Goal: Task Accomplishment & Management: Use online tool/utility

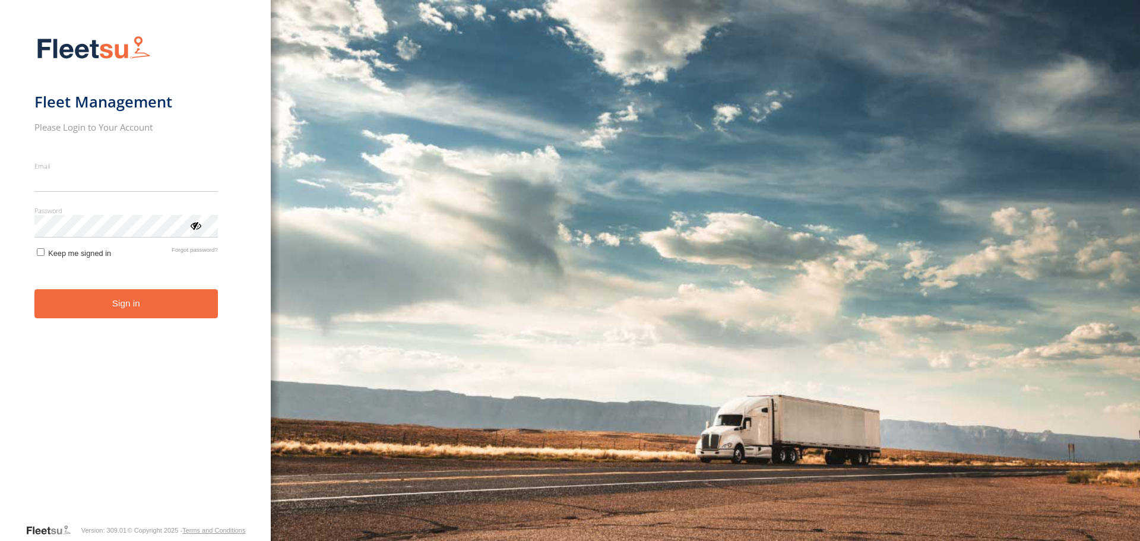
type input "**********"
click at [134, 312] on button "Sign in" at bounding box center [125, 303] width 183 height 29
click at [131, 297] on button "Sign in" at bounding box center [125, 303] width 183 height 29
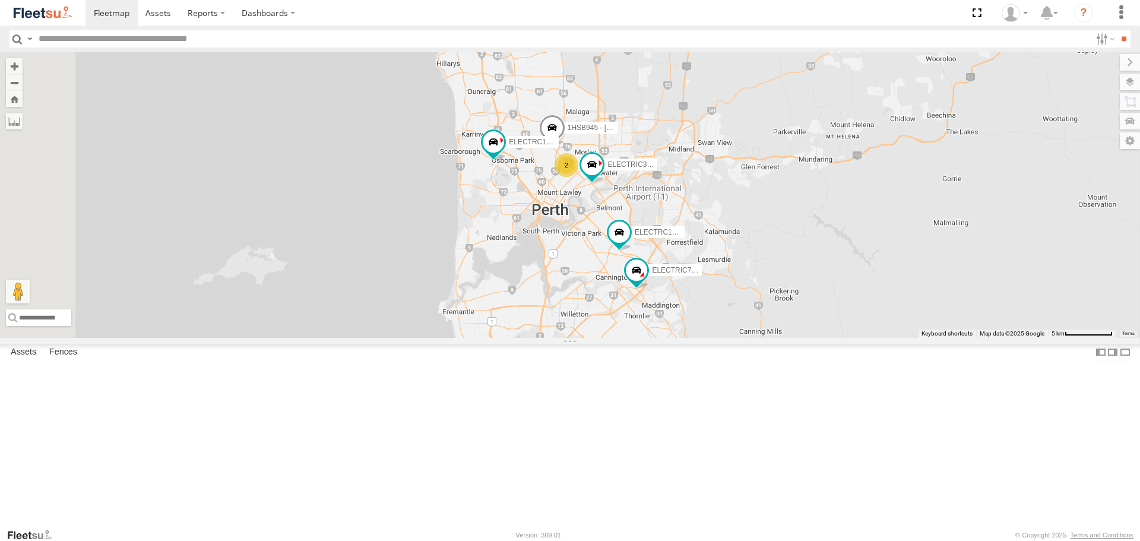
click at [0, 0] on span at bounding box center [0, 0] width 0 height 0
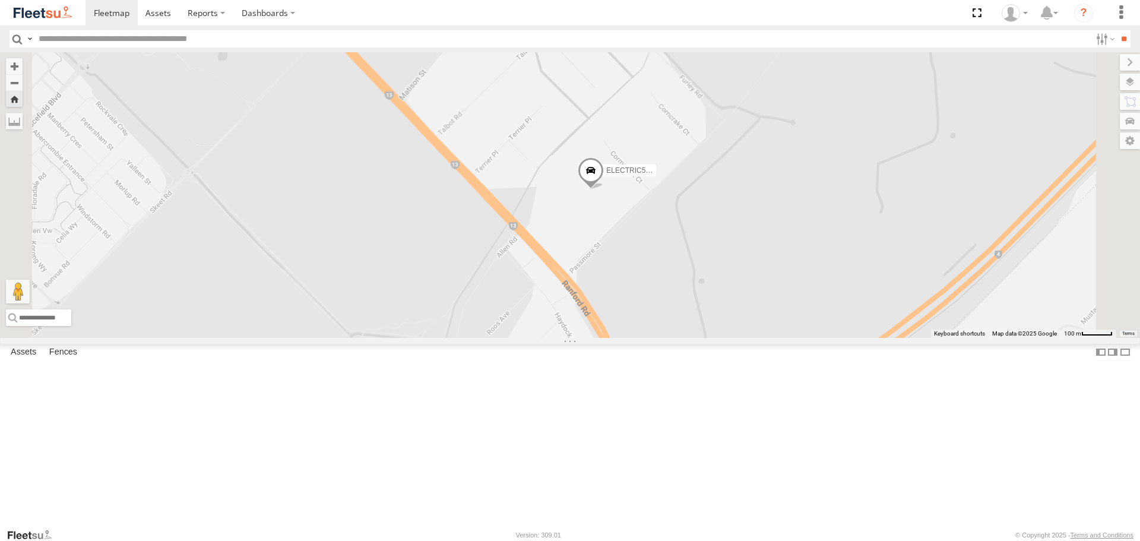
click at [604, 189] on span at bounding box center [591, 173] width 26 height 32
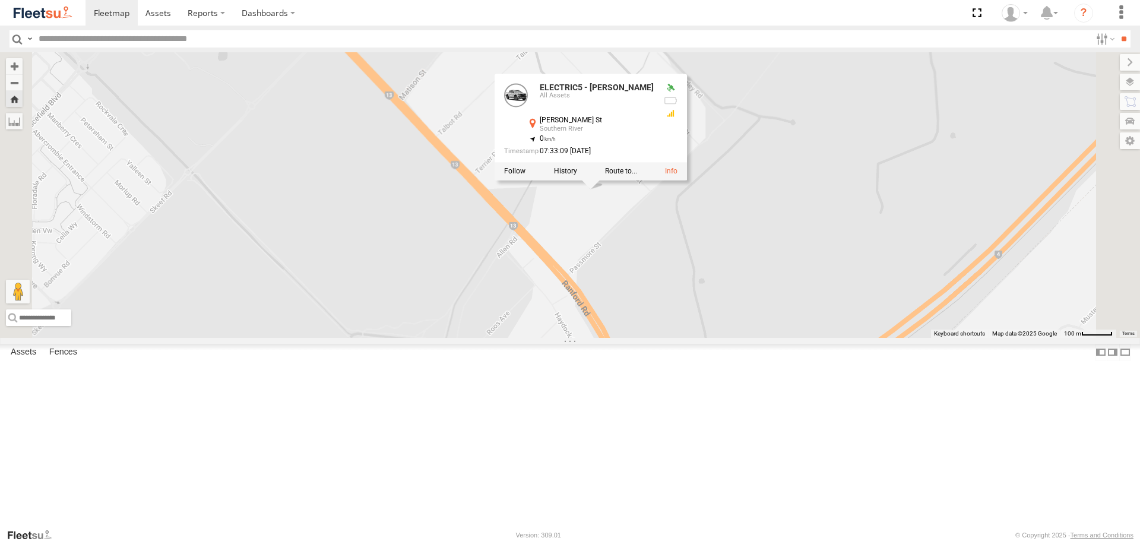
click at [744, 298] on div "ELECTRIC5 - [PERSON_NAME] ELECTRIC5 - [PERSON_NAME] All Assets [PERSON_NAME] [G…" at bounding box center [570, 194] width 1140 height 285
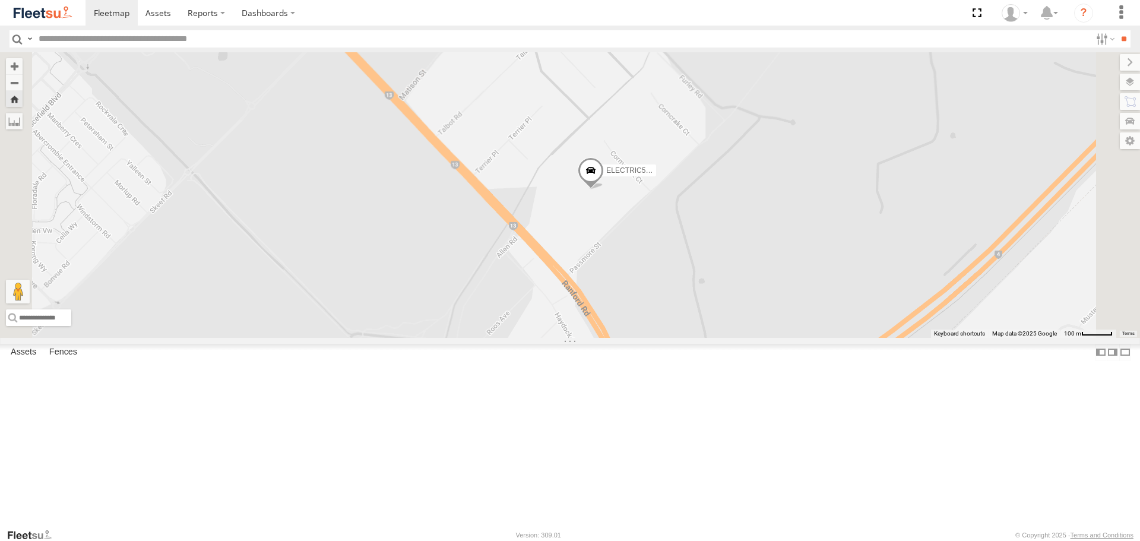
click at [604, 189] on span at bounding box center [591, 173] width 26 height 32
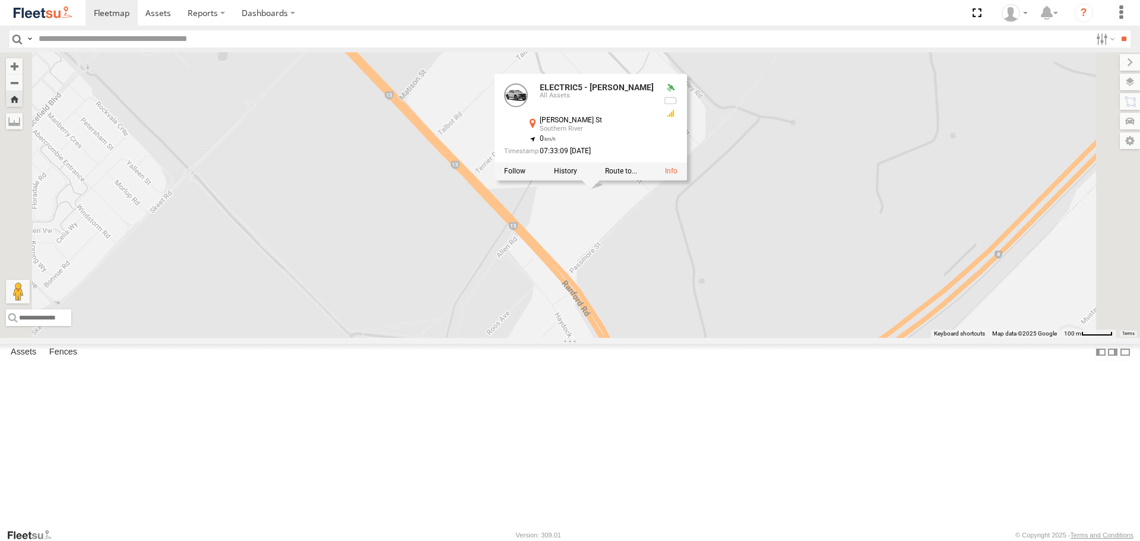
click at [734, 300] on div "ELECTRIC5 - [PERSON_NAME] ELECTRIC5 - [PERSON_NAME] All Assets [PERSON_NAME] [G…" at bounding box center [570, 194] width 1140 height 285
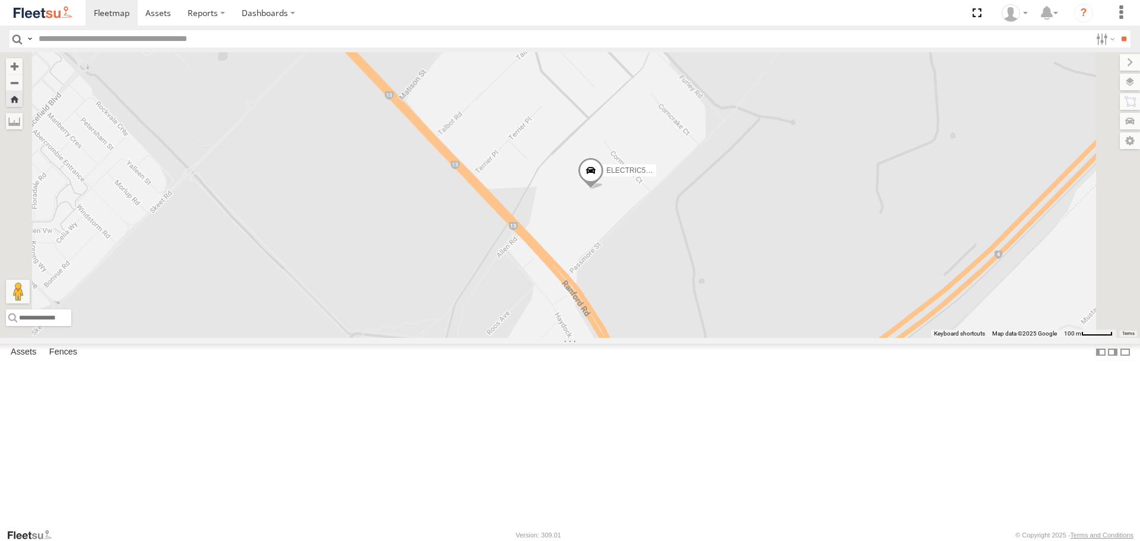
click at [604, 189] on span at bounding box center [591, 173] width 26 height 32
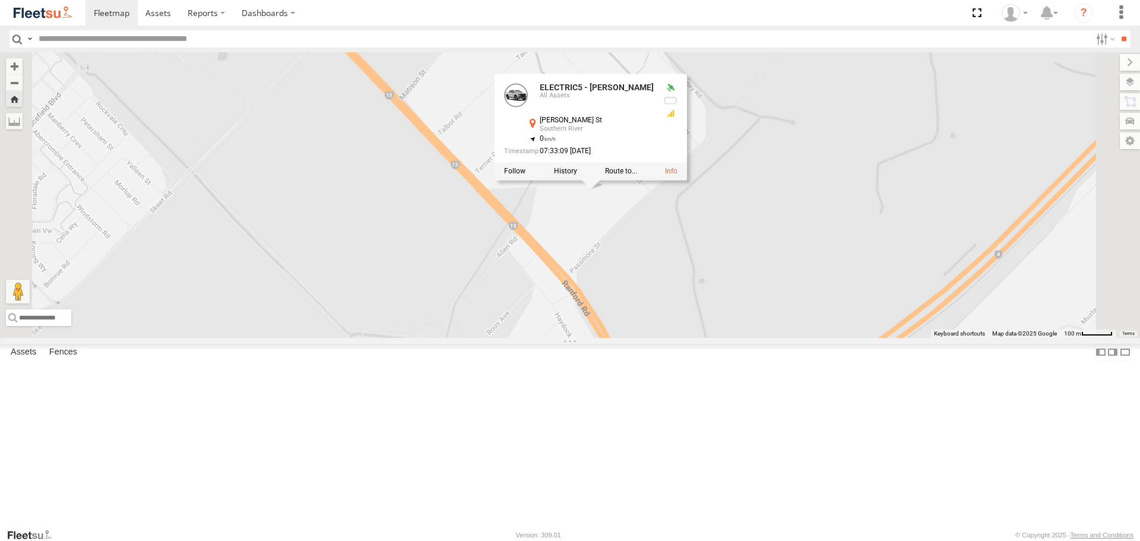
click at [687, 181] on div "ELECTRIC5 - [PERSON_NAME] All Assets [PERSON_NAME] [GEOGRAPHIC_DATA] -32.12192 …" at bounding box center [591, 127] width 192 height 107
click at [726, 308] on div "ELECTRIC5 - [PERSON_NAME] ELECTRIC5 - [PERSON_NAME] All Assets [PERSON_NAME] [G…" at bounding box center [570, 194] width 1140 height 285
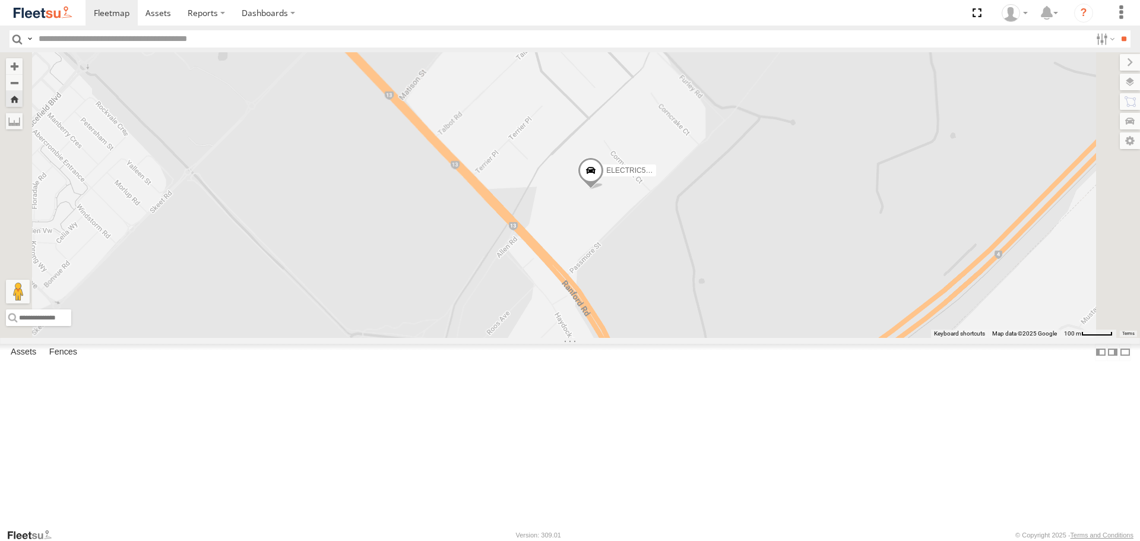
click at [604, 189] on span at bounding box center [591, 173] width 26 height 32
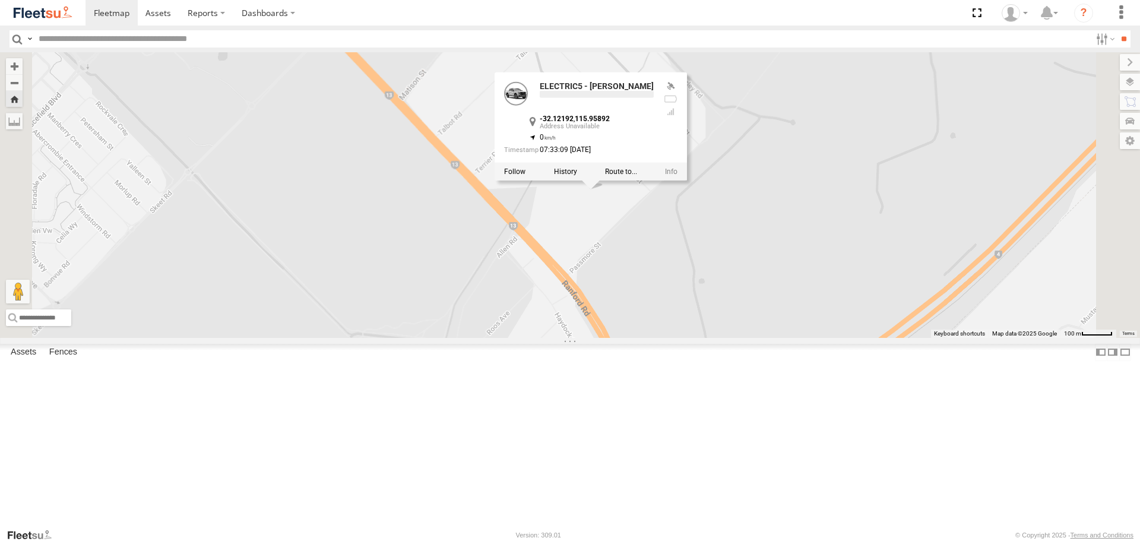
click at [752, 311] on div "ELECTRIC5 - [PERSON_NAME] ELECTRIC5 - [PERSON_NAME] -32.12192 , 115.95892 0 07:…" at bounding box center [570, 194] width 1140 height 285
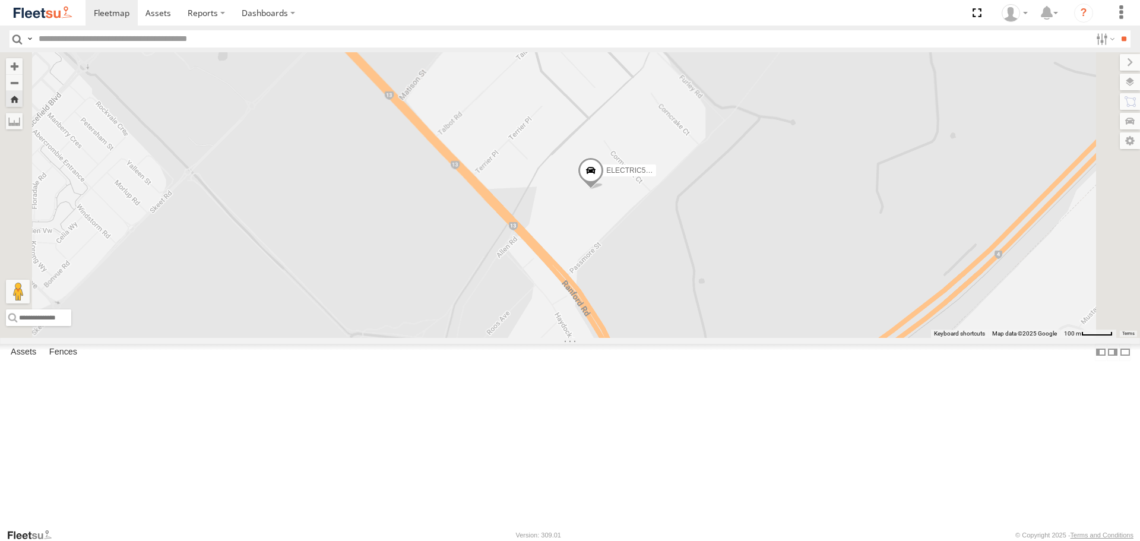
click at [604, 189] on span at bounding box center [591, 173] width 26 height 32
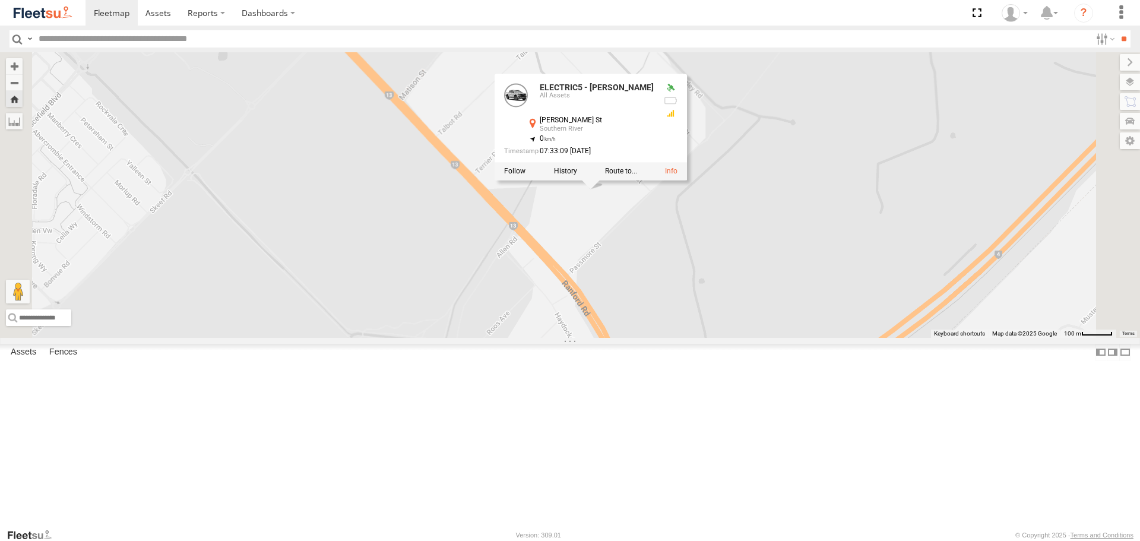
click at [748, 327] on div "ELECTRIC5 - [PERSON_NAME] ELECTRIC5 - [PERSON_NAME] All Assets [PERSON_NAME] [G…" at bounding box center [570, 194] width 1140 height 285
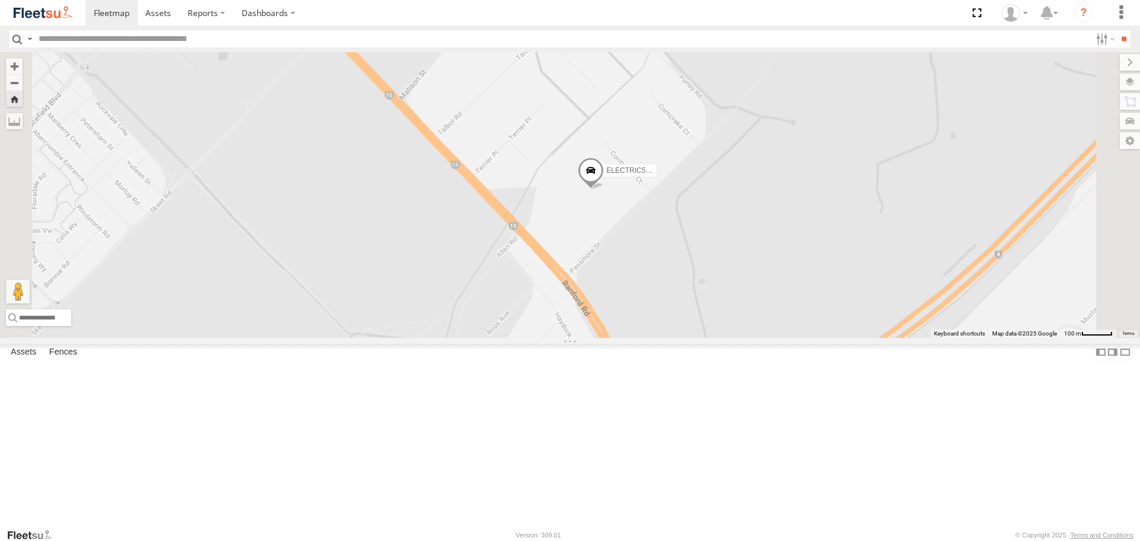
click at [604, 189] on span at bounding box center [591, 173] width 26 height 32
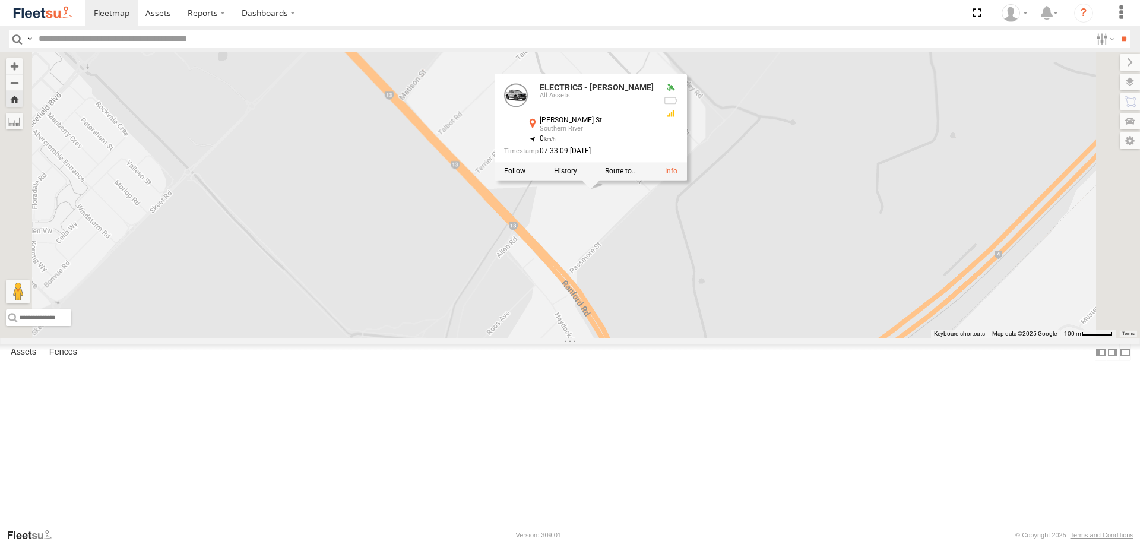
click at [687, 181] on div "ELECTRIC5 - [PERSON_NAME] All Assets [PERSON_NAME] [GEOGRAPHIC_DATA] -32.12192 …" at bounding box center [591, 127] width 192 height 107
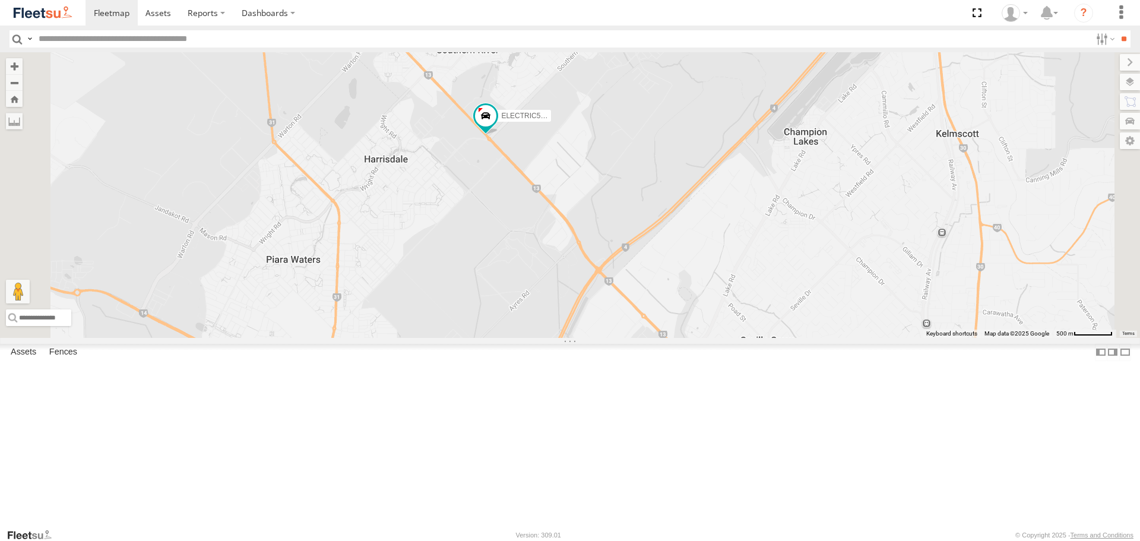
click at [0, 0] on span at bounding box center [0, 0] width 0 height 0
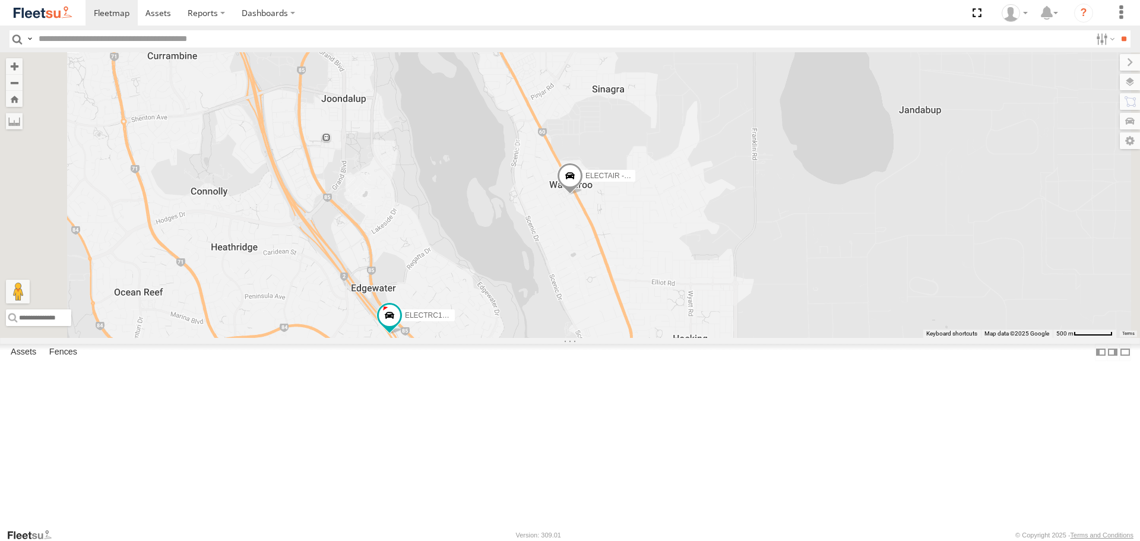
click at [0, 0] on span at bounding box center [0, 0] width 0 height 0
